Goal: Task Accomplishment & Management: Complete application form

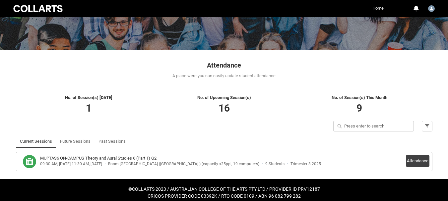
scroll to position [79, 0]
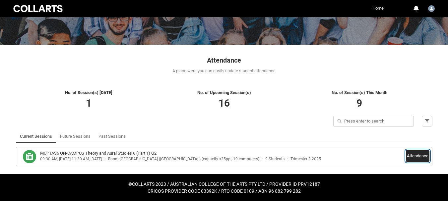
click at [417, 156] on button "Attendance" at bounding box center [418, 156] width 24 height 12
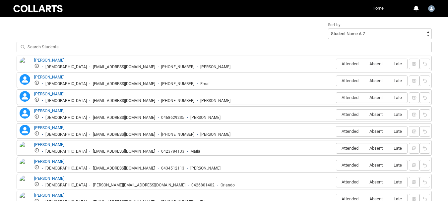
scroll to position [234, 0]
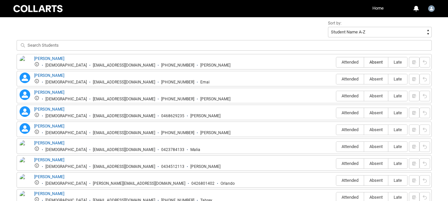
click at [373, 59] on label "Absent" at bounding box center [376, 62] width 24 height 10
click at [364, 62] on input "Absent" at bounding box center [364, 62] width 0 height 0
type lightning-radio-group "Absent"
radio input "true"
click at [376, 78] on span "Absent" at bounding box center [376, 79] width 24 height 5
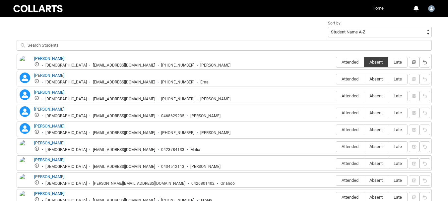
click at [364, 79] on input "Absent" at bounding box center [364, 79] width 0 height 0
type lightning-radio-group "Absent"
radio input "true"
click at [351, 95] on span "Attended" at bounding box center [351, 96] width 28 height 5
click at [337, 96] on input "Attended" at bounding box center [336, 96] width 0 height 0
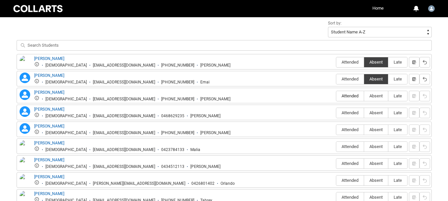
type lightning-radio-group "Attended"
radio input "true"
click at [375, 112] on span "Absent" at bounding box center [376, 113] width 24 height 5
click at [364, 113] on input "Absent" at bounding box center [364, 113] width 0 height 0
type lightning-radio-group "Absent"
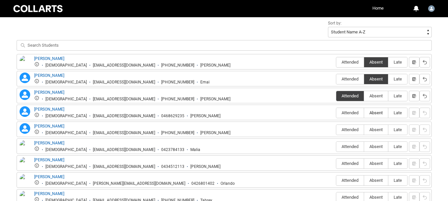
radio input "true"
click at [342, 129] on span "Attended" at bounding box center [351, 129] width 28 height 5
click at [337, 130] on input "Attended" at bounding box center [336, 130] width 0 height 0
type lightning-radio-group "Attended"
radio input "true"
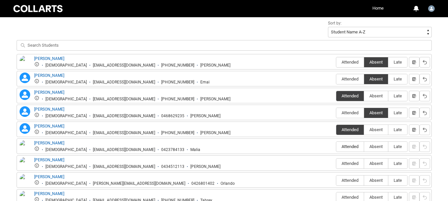
click at [346, 145] on span "Attended" at bounding box center [351, 146] width 28 height 5
click at [337, 147] on input "Attended" at bounding box center [336, 147] width 0 height 0
type lightning-radio-group "Attended"
radio input "true"
click at [376, 165] on span "Absent" at bounding box center [376, 163] width 24 height 5
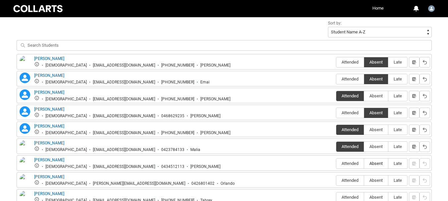
click at [364, 164] on input "Absent" at bounding box center [364, 164] width 0 height 0
type lightning-radio-group "Absent"
radio input "true"
click at [375, 182] on span "Absent" at bounding box center [376, 180] width 24 height 5
click at [364, 181] on input "Absent" at bounding box center [364, 181] width 0 height 0
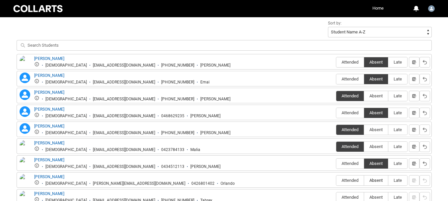
type lightning-radio-group "Absent"
radio input "true"
click at [376, 193] on label "Absent" at bounding box center [376, 198] width 24 height 10
click at [364, 197] on input "Absent" at bounding box center [364, 197] width 0 height 0
type lightning-radio-group "Absent"
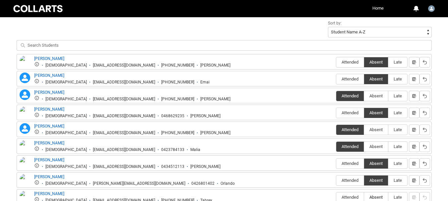
radio input "true"
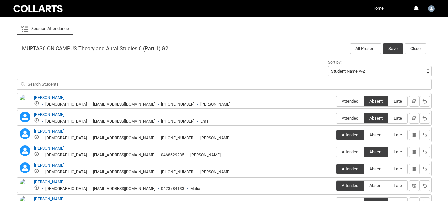
scroll to position [182, 0]
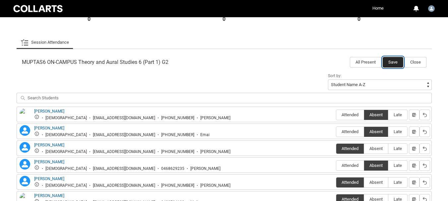
click at [393, 61] on button "Save" at bounding box center [393, 62] width 21 height 11
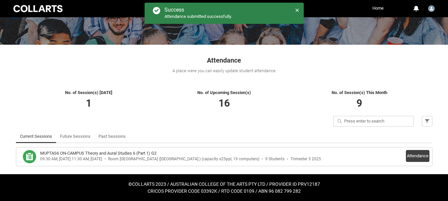
scroll to position [79, 0]
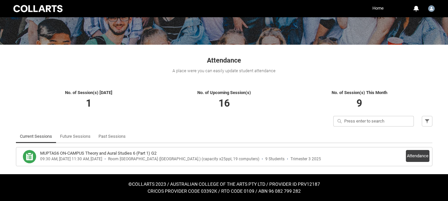
click at [380, 3] on link "Home" at bounding box center [378, 8] width 15 height 10
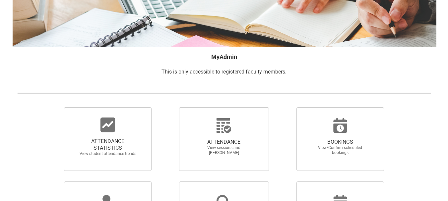
scroll to position [84, 0]
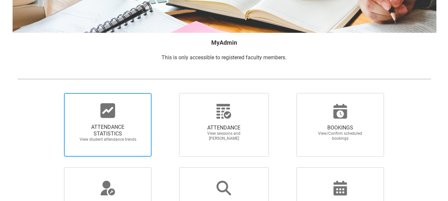
click at [123, 116] on div at bounding box center [108, 111] width 64 height 16
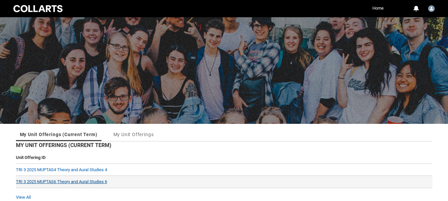
click at [101, 181] on link "TRI 3 2025 MUPTAS6 Theory and Aural Studies 6" at bounding box center [61, 182] width 91 height 5
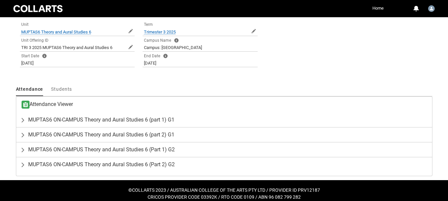
scroll to position [171, 0]
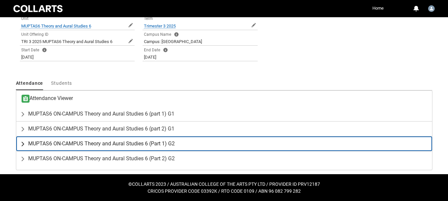
click at [135, 143] on span "MUPTAS6 ON-CAMPUS Theory and Aural Studies 6 (Part 1) G2" at bounding box center [101, 144] width 147 height 7
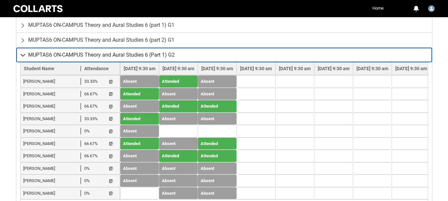
scroll to position [265, 0]
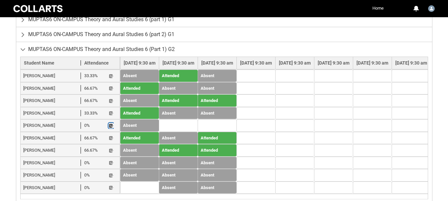
click at [110, 123] on button "Student Note" at bounding box center [111, 126] width 5 height 6
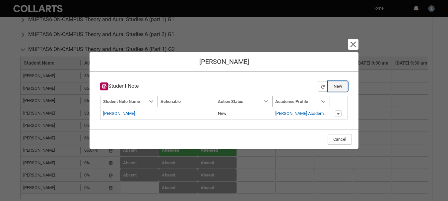
click at [343, 85] on button "New" at bounding box center [338, 86] width 20 height 11
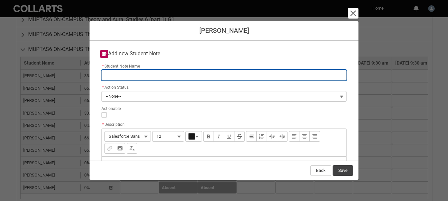
click at [141, 77] on input "* Student Note Name" at bounding box center [224, 75] width 245 height 11
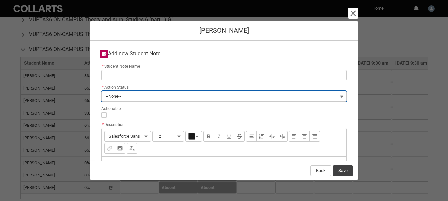
click at [129, 94] on div "* Action Status --None--" at bounding box center [224, 92] width 245 height 19
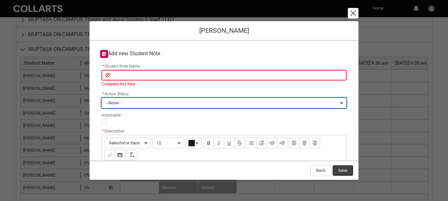
click at [124, 106] on button "--None--" at bounding box center [224, 103] width 245 height 11
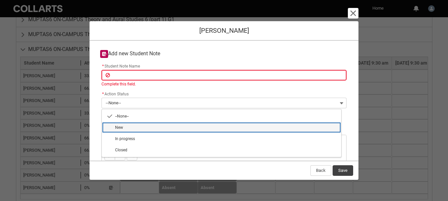
click at [136, 123] on lightning-base-combobox-item "New" at bounding box center [222, 127] width 240 height 11
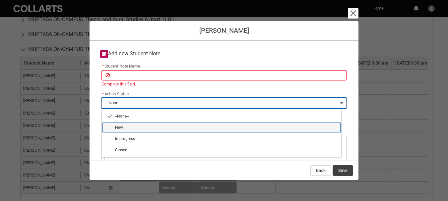
type lightning-combobox "New"
type lightning-picklist "New"
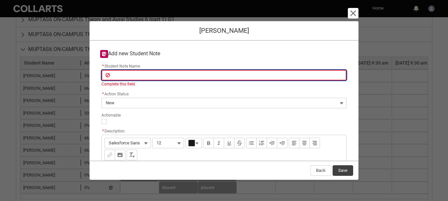
click at [116, 78] on input "* Student Note Name" at bounding box center [224, 75] width 245 height 11
type lightning-primitive-input-simple "A"
type input "A"
type lightning-primitive-input-simple "A"
type input "A"
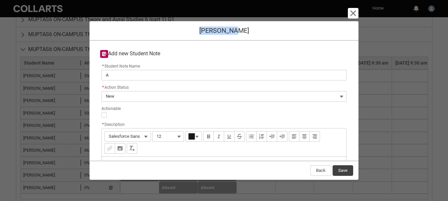
drag, startPoint x: 245, startPoint y: 33, endPoint x: 206, endPoint y: 36, distance: 38.9
click at [206, 36] on div "[PERSON_NAME]" at bounding box center [224, 31] width 269 height 20
copy h1 "[PERSON_NAME]"
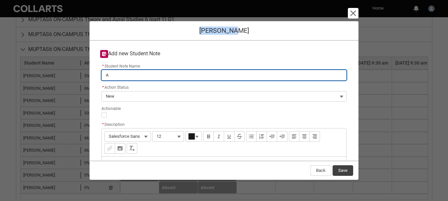
drag, startPoint x: 111, startPoint y: 75, endPoint x: 104, endPoint y: 75, distance: 7.0
click at [104, 75] on input "A" at bounding box center [224, 75] width 245 height 11
paste input "[PERSON_NAME]"
type lightning-primitive-input-simple "[PERSON_NAME]"
type input "[PERSON_NAME]"
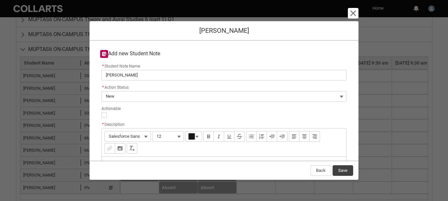
click at [132, 157] on div "Description" at bounding box center [224, 173] width 245 height 32
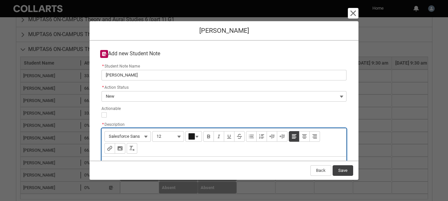
type lightning-input-rich-text "<p>N</p>"
type lightning-input-rich-text "<p>No attendance all Trimester</p>"
drag, startPoint x: 176, startPoint y: 133, endPoint x: 89, endPoint y: 135, distance: 87.3
click at [89, 135] on section "Cancel and close [PERSON_NAME] Add new Student Note * Student Note Name [PERSON…" at bounding box center [224, 100] width 448 height 201
copy p "No attendance all Trimester"
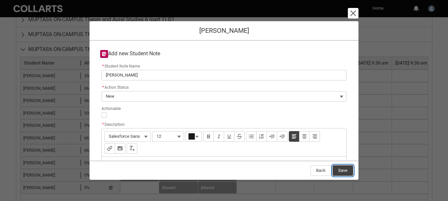
click at [343, 169] on button "Save" at bounding box center [343, 171] width 21 height 11
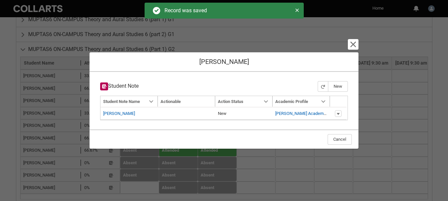
type input "173"
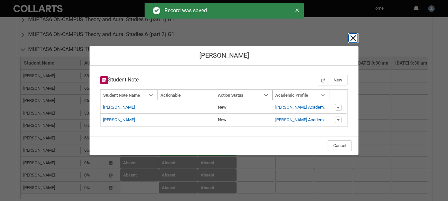
click at [354, 37] on lightning-primitive-icon "button" at bounding box center [353, 38] width 8 height 8
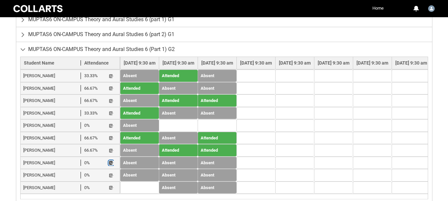
click at [113, 163] on lightning-primitive-icon "button" at bounding box center [111, 163] width 5 height 5
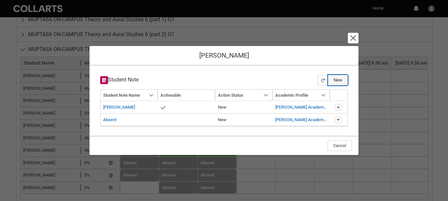
click at [341, 79] on button "New" at bounding box center [338, 80] width 20 height 11
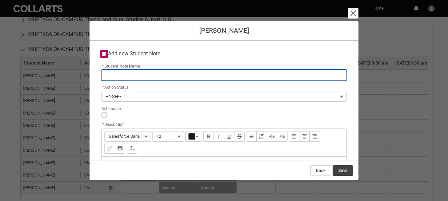
click at [121, 76] on input "* Student Note Name" at bounding box center [224, 75] width 245 height 11
type lightning-primitive-input-simple "M"
type input "M"
type lightning-primitive-input-simple "Mi"
type input "Mi"
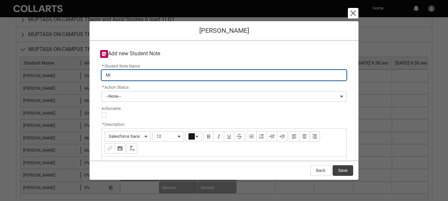
type lightning-primitive-input-simple "Mic"
type input "Mic"
type lightning-primitive-input-simple "Mich"
type input "Mich"
type lightning-primitive-input-simple "Micha"
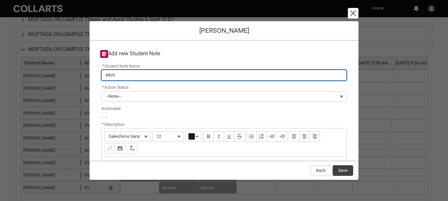
type input "Micha"
type lightning-primitive-input-simple "Michae"
type input "Michae"
type lightning-primitive-input-simple "[PERSON_NAME]"
type input "[PERSON_NAME]"
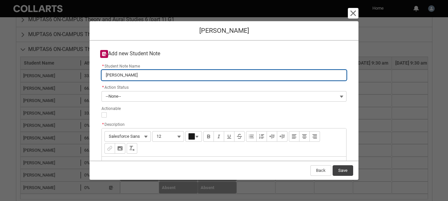
type lightning-primitive-input-simple "[PERSON_NAME]"
type input "[PERSON_NAME]"
type lightning-primitive-input-simple "[PERSON_NAME]"
type input "[PERSON_NAME]"
type lightning-primitive-input-simple "[PERSON_NAME]"
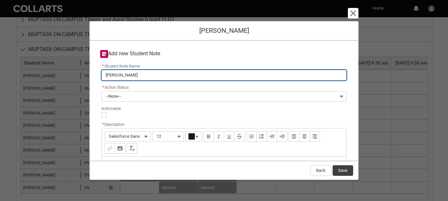
type input "[PERSON_NAME]"
type lightning-primitive-input-simple "[PERSON_NAME]"
type input "[PERSON_NAME]"
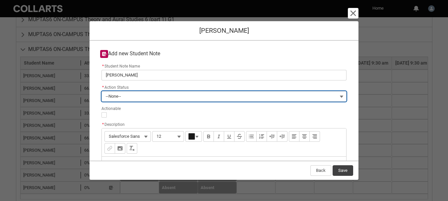
click at [113, 97] on span "--None--" at bounding box center [113, 97] width 15 height 10
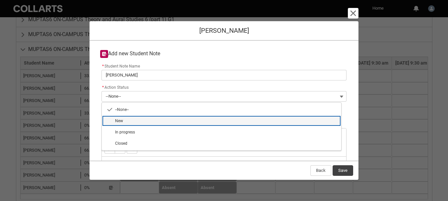
click at [122, 119] on span "New" at bounding box center [119, 121] width 8 height 5
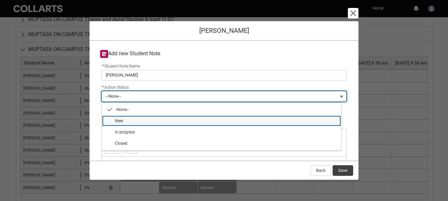
type lightning-combobox "New"
type lightning-picklist "New"
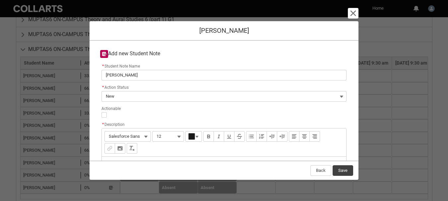
click at [135, 157] on div "Description" at bounding box center [224, 173] width 245 height 32
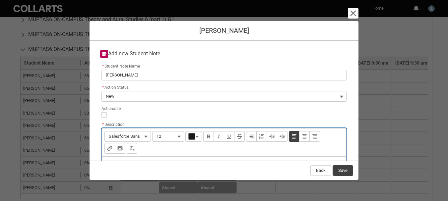
paste div "Description"
type lightning-input-rich-text "<p>No attendance all Trimester</p>"
click at [101, 105] on lightning-input-field "Actionable" at bounding box center [224, 111] width 248 height 13
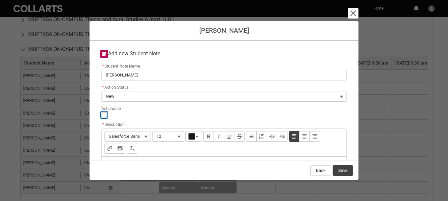
click at [103, 112] on input "Actionable" at bounding box center [104, 114] width 5 height 5
type lightning-input "true"
checkbox input "true"
click at [343, 171] on button "Save" at bounding box center [343, 171] width 21 height 11
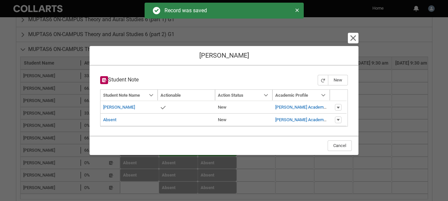
type input "173"
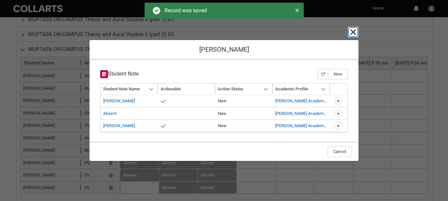
click at [354, 30] on lightning-primitive-icon "button" at bounding box center [353, 32] width 8 height 8
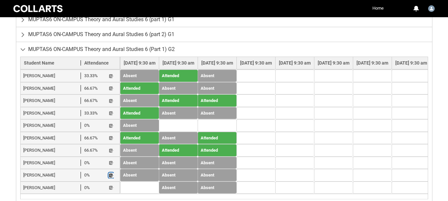
click at [112, 175] on lightning-primitive-icon "button" at bounding box center [111, 175] width 5 height 5
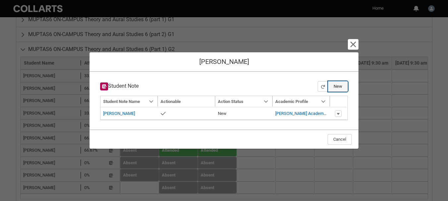
click at [339, 86] on button "New" at bounding box center [338, 86] width 20 height 11
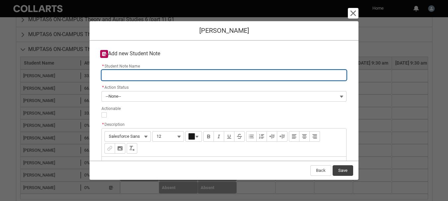
click at [132, 78] on input "* Student Note Name" at bounding box center [224, 75] width 245 height 11
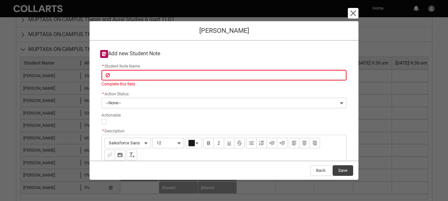
click at [123, 164] on div "Description" at bounding box center [224, 180] width 245 height 32
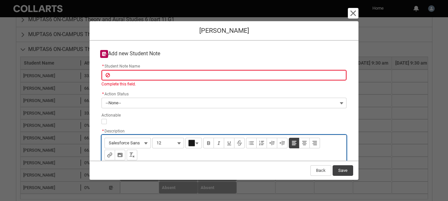
paste div "Description"
type lightning-input-rich-text "<p>No attendance all Trimester</p>"
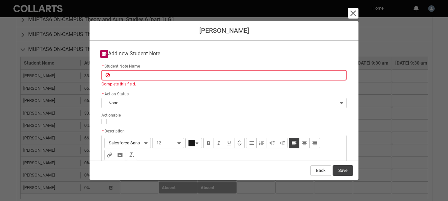
click at [131, 111] on lightning-input "Actionable" at bounding box center [224, 117] width 245 height 13
drag, startPoint x: 252, startPoint y: 30, endPoint x: 193, endPoint y: 22, distance: 59.6
click at [193, 22] on div "[PERSON_NAME]" at bounding box center [224, 31] width 269 height 20
copy h1 "[PERSON_NAME]"
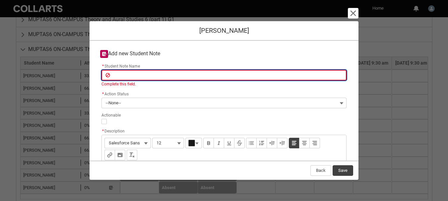
click at [125, 70] on input "* Student Note Name" at bounding box center [224, 75] width 245 height 11
paste input "[PERSON_NAME]"
type lightning-primitive-input-simple "[PERSON_NAME]"
type input "[PERSON_NAME]"
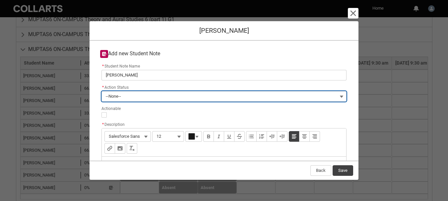
click at [120, 100] on span "--None--" at bounding box center [113, 97] width 15 height 10
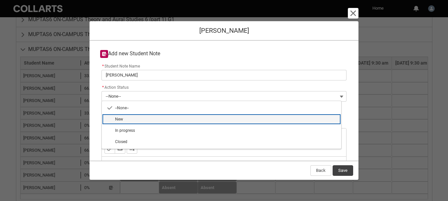
click at [125, 115] on lightning-base-combobox-item "New" at bounding box center [222, 119] width 240 height 11
type lightning-combobox "New"
type lightning-picklist "New"
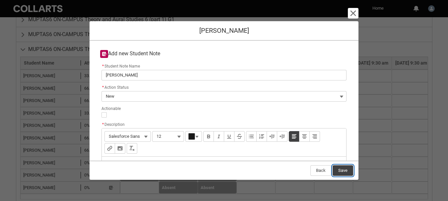
click at [343, 171] on button "Save" at bounding box center [343, 171] width 21 height 11
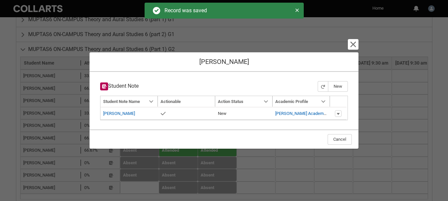
type input "173"
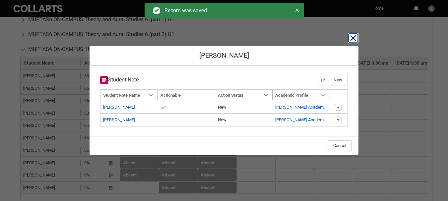
click at [354, 38] on lightning-primitive-icon "button" at bounding box center [353, 38] width 8 height 8
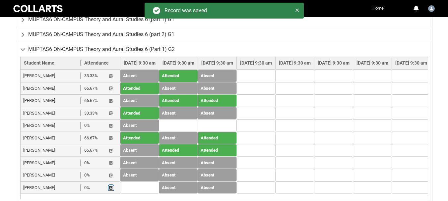
click at [113, 189] on lightning-primitive-icon "button" at bounding box center [111, 188] width 5 height 5
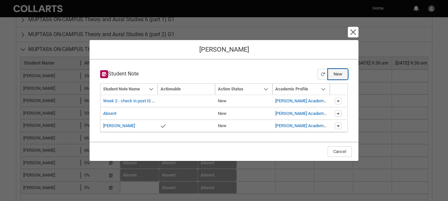
click at [340, 73] on button "New" at bounding box center [338, 74] width 20 height 11
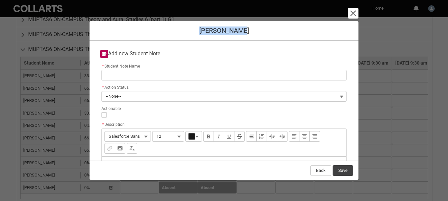
drag, startPoint x: 250, startPoint y: 31, endPoint x: 202, endPoint y: 29, distance: 47.2
click at [202, 29] on h1 "[PERSON_NAME]" at bounding box center [224, 31] width 259 height 8
copy h1 "[PERSON_NAME]"
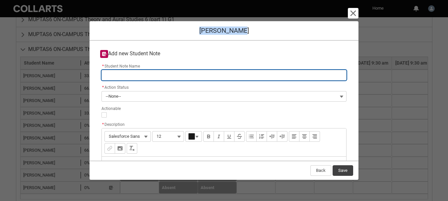
click at [160, 75] on input "* Student Note Name" at bounding box center [224, 75] width 245 height 11
paste input "[PERSON_NAME]"
type lightning-primitive-input-simple "[PERSON_NAME]"
type input "[PERSON_NAME]"
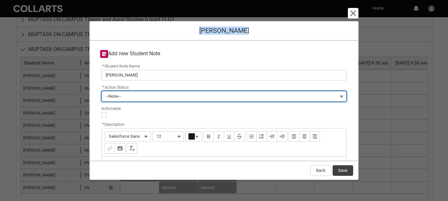
click at [142, 97] on button "--None--" at bounding box center [224, 96] width 245 height 11
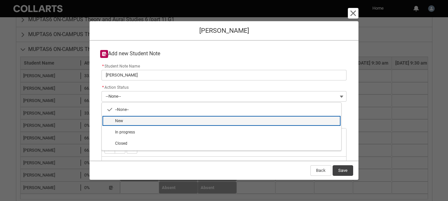
click at [133, 119] on span "New" at bounding box center [226, 121] width 222 height 6
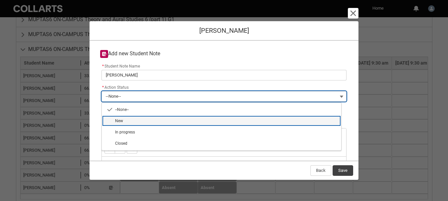
type lightning-combobox "New"
type lightning-picklist "New"
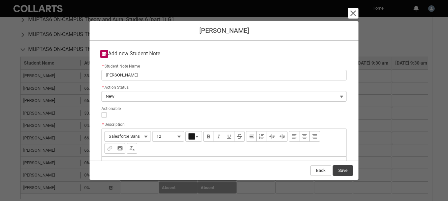
scroll to position [266, 0]
click at [162, 157] on div "Description" at bounding box center [224, 173] width 245 height 32
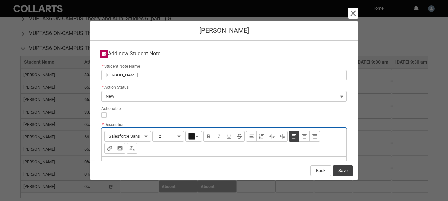
paste div "Description"
type lightning-input-rich-text "<p>No attendance all Trimester</p>"
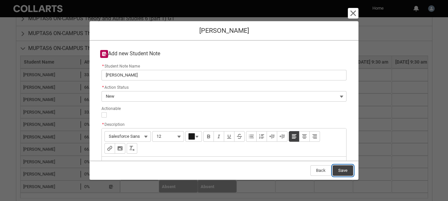
click at [343, 171] on button "Save" at bounding box center [343, 171] width 21 height 11
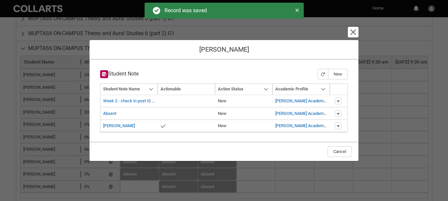
type input "173"
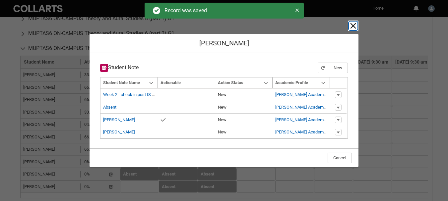
click at [356, 28] on lightning-primitive-icon "button" at bounding box center [353, 26] width 8 height 8
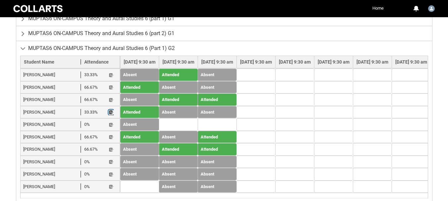
click at [112, 112] on lightning-primitive-icon "button" at bounding box center [111, 112] width 5 height 5
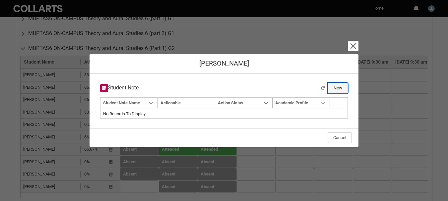
click at [337, 91] on button "New" at bounding box center [338, 88] width 20 height 11
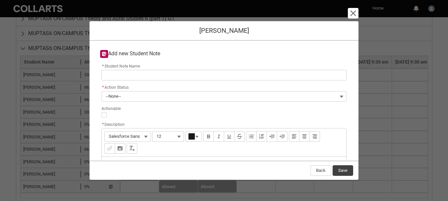
drag, startPoint x: 199, startPoint y: 31, endPoint x: 256, endPoint y: 33, distance: 56.5
click at [256, 33] on h1 "[PERSON_NAME]" at bounding box center [224, 31] width 259 height 8
copy h1 "[PERSON_NAME]"
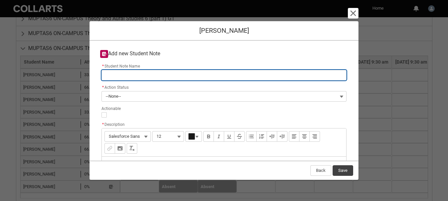
click at [191, 78] on input "* Student Note Name" at bounding box center [224, 75] width 245 height 11
paste input "[PERSON_NAME]"
type lightning-primitive-input-simple "[PERSON_NAME]"
type input "[PERSON_NAME]"
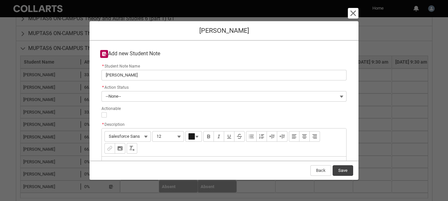
drag, startPoint x: 403, startPoint y: 121, endPoint x: 360, endPoint y: 115, distance: 42.7
click at [403, 121] on section "Cancel and close [PERSON_NAME] Add new Student Note * Student Note Name [PERSON…" at bounding box center [224, 100] width 448 height 201
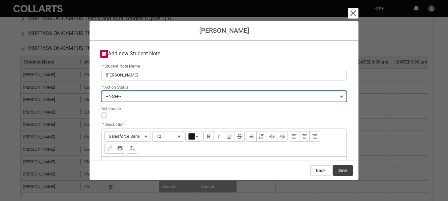
click at [131, 100] on button "--None--" at bounding box center [224, 96] width 245 height 11
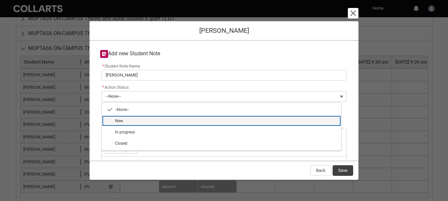
click at [137, 122] on span "New" at bounding box center [226, 121] width 222 height 6
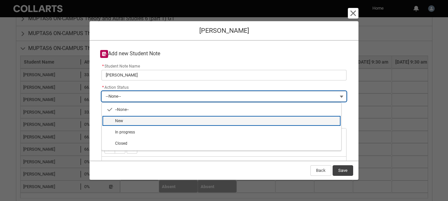
type lightning-combobox "New"
type lightning-picklist "New"
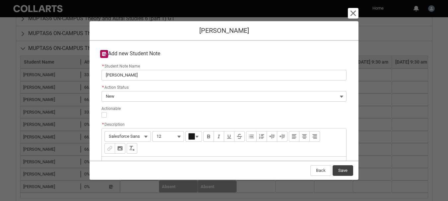
click at [183, 157] on div "Description" at bounding box center [224, 173] width 245 height 32
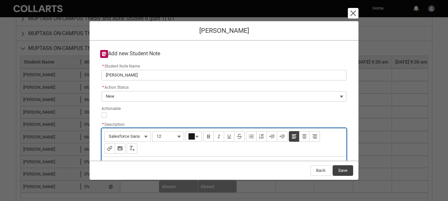
paste div "Description"
drag, startPoint x: 134, startPoint y: 124, endPoint x: 180, endPoint y: 130, distance: 45.9
click at [180, 157] on div "No attendance all Trimester" at bounding box center [224, 173] width 245 height 32
type lightning-input-rich-text "<p>No attendance</p>"
type lightning-input-rich-text "<p>No attendance 2 weeks</p>"
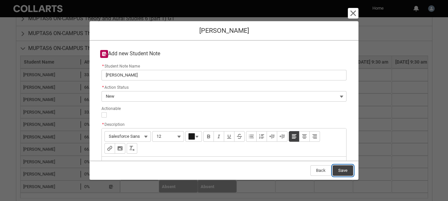
click at [341, 168] on button "Save" at bounding box center [343, 171] width 21 height 11
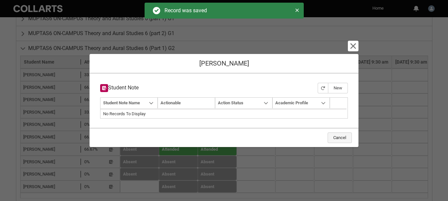
type input "173"
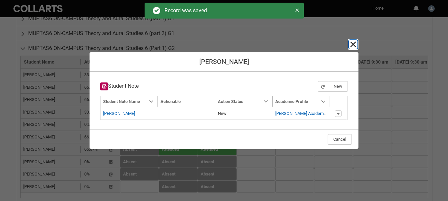
click at [355, 43] on lightning-primitive-icon "button" at bounding box center [353, 44] width 8 height 8
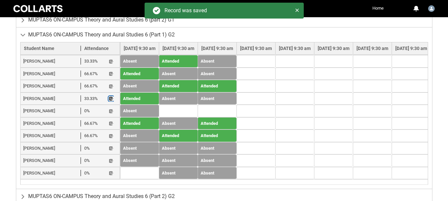
scroll to position [287, 0]
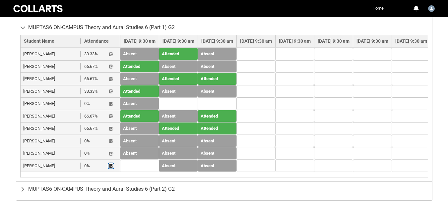
click at [112, 167] on lightning-primitive-icon "button" at bounding box center [111, 166] width 5 height 5
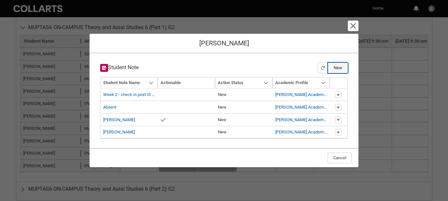
click at [338, 68] on button "New" at bounding box center [338, 68] width 20 height 11
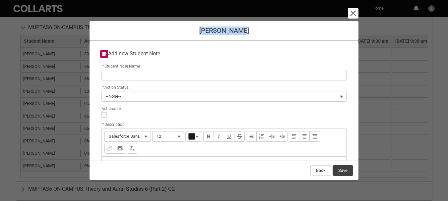
drag, startPoint x: 206, startPoint y: 30, endPoint x: 265, endPoint y: 32, distance: 59.1
click at [265, 32] on h1 "[PERSON_NAME]" at bounding box center [224, 31] width 259 height 8
copy h1 "[PERSON_NAME]"
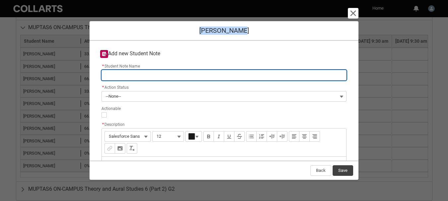
click at [174, 77] on input "* Student Note Name" at bounding box center [224, 75] width 245 height 11
paste input "[PERSON_NAME]"
type lightning-primitive-input-simple "[PERSON_NAME]"
type input "[PERSON_NAME]"
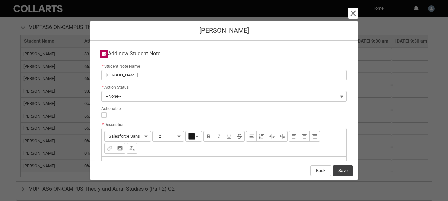
click at [280, 90] on div "* Action Status --None--" at bounding box center [224, 92] width 245 height 19
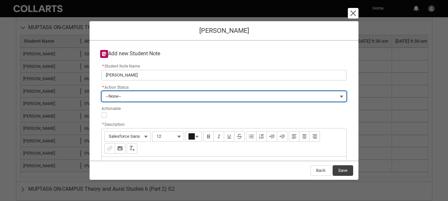
click at [280, 97] on button "--None--" at bounding box center [224, 96] width 245 height 11
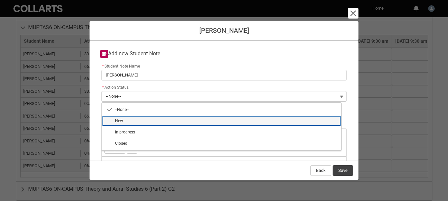
click at [126, 118] on span "New" at bounding box center [226, 121] width 222 height 6
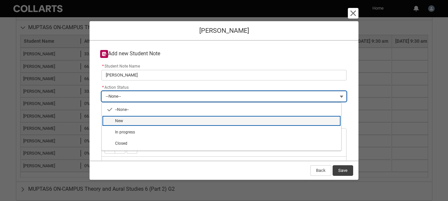
type lightning-combobox "New"
type lightning-picklist "New"
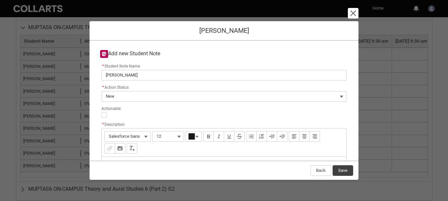
click at [124, 157] on div "Description" at bounding box center [224, 173] width 245 height 32
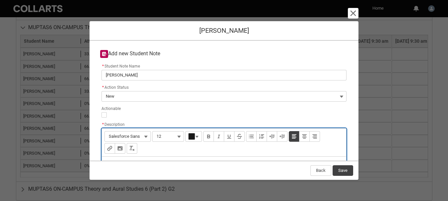
paste div "Description"
type lightning-input-rich-text "<p>No attendance all Trimester</p>"
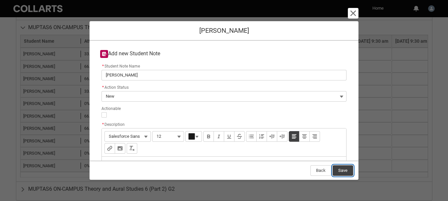
click at [343, 174] on button "Save" at bounding box center [343, 171] width 21 height 11
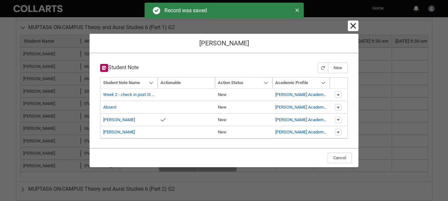
type input "173"
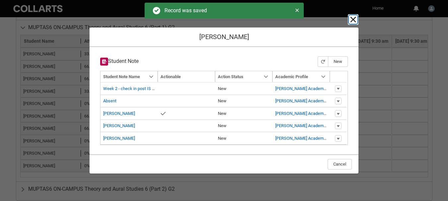
click at [354, 17] on lightning-primitive-icon "button" at bounding box center [353, 20] width 8 height 8
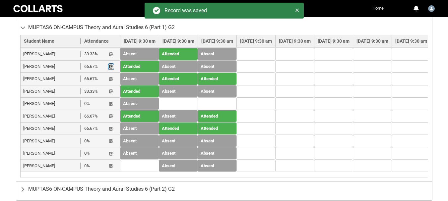
click at [111, 67] on lightning-primitive-icon "button" at bounding box center [111, 66] width 5 height 5
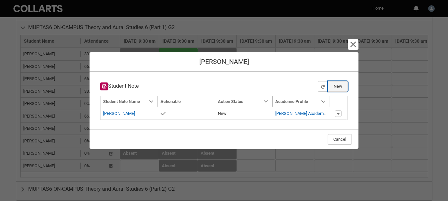
click at [340, 84] on button "New" at bounding box center [338, 86] width 20 height 11
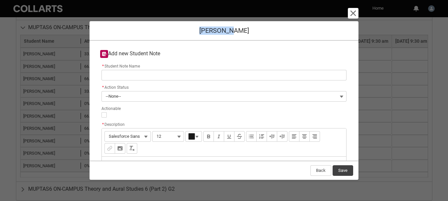
drag, startPoint x: 205, startPoint y: 30, endPoint x: 245, endPoint y: 35, distance: 40.8
click at [246, 33] on h1 "[PERSON_NAME]" at bounding box center [224, 31] width 259 height 8
copy h1 "[PERSON_NAME]"
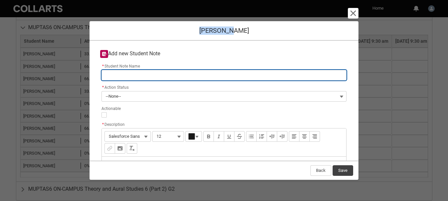
click at [143, 76] on input "* Student Note Name" at bounding box center [224, 75] width 245 height 11
paste input "[PERSON_NAME]"
type lightning-primitive-input-simple "[PERSON_NAME]"
type input "[PERSON_NAME]"
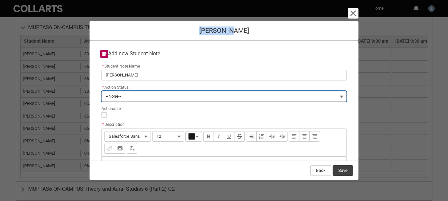
click at [136, 98] on button "--None--" at bounding box center [224, 96] width 245 height 11
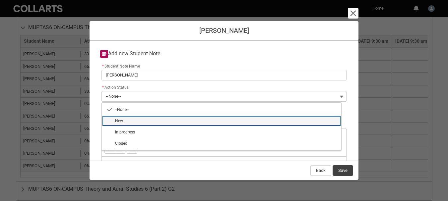
click at [139, 120] on span "New" at bounding box center [226, 121] width 222 height 6
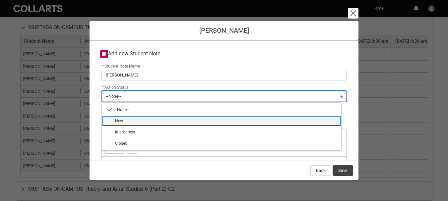
type lightning-combobox "New"
type lightning-picklist "New"
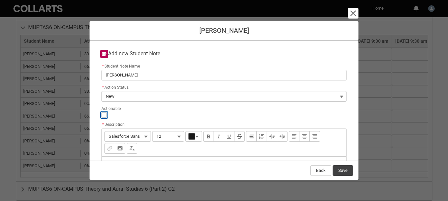
drag, startPoint x: 104, startPoint y: 74, endPoint x: 106, endPoint y: 79, distance: 5.4
click at [104, 112] on input "Actionable" at bounding box center [104, 114] width 5 height 5
type lightning-input "true"
checkbox input "true"
click at [130, 157] on div "Description" at bounding box center [224, 173] width 245 height 32
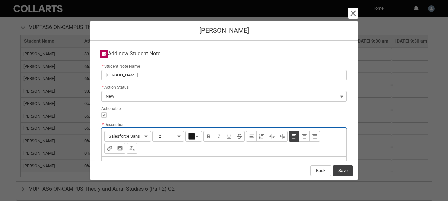
type lightning-input-rich-text "<p>N</p>"
type lightning-input-rich-text "<p>Not meant to be enrolled in this class</p>"
click at [341, 171] on button "Save" at bounding box center [343, 171] width 21 height 11
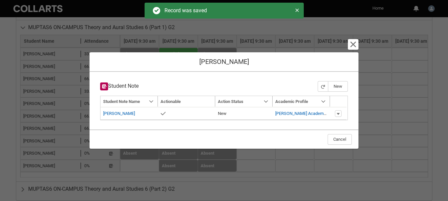
type input "173"
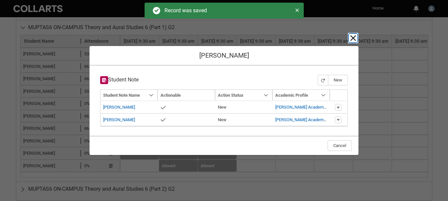
click at [352, 38] on lightning-primitive-icon "button" at bounding box center [353, 38] width 8 height 8
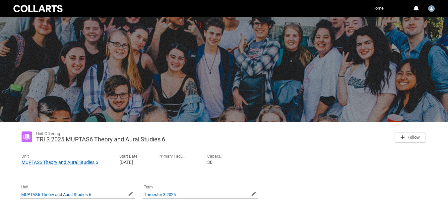
scroll to position [0, 0]
